Goal: Book appointment/travel/reservation

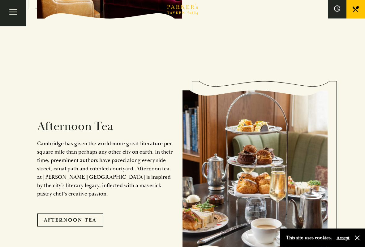
scroll to position [922, 0]
click at [82, 204] on link "Afternoon Tea" at bounding box center [70, 219] width 66 height 13
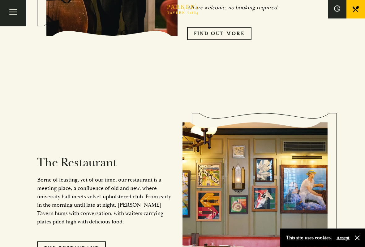
scroll to position [433, 0]
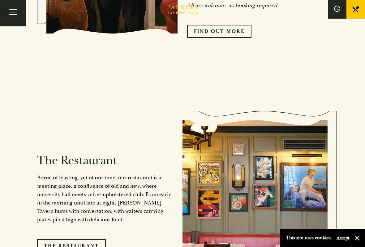
click at [72, 204] on link "The Restaurant" at bounding box center [71, 245] width 69 height 13
click at [58, 204] on link "The Restaurant" at bounding box center [71, 245] width 69 height 13
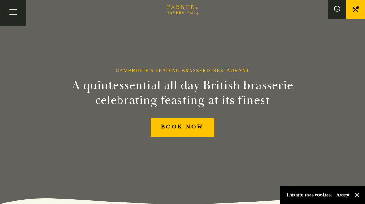
scroll to position [580, 0]
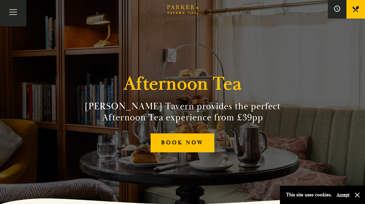
click at [159, 145] on link "BOOK NOW" at bounding box center [183, 142] width 64 height 19
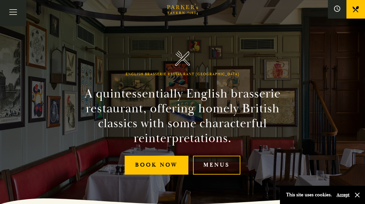
click at [215, 163] on link "Menus" at bounding box center [216, 165] width 47 height 19
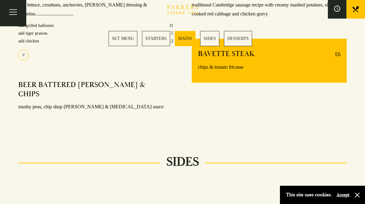
scroll to position [553, 0]
